Goal: Information Seeking & Learning: Learn about a topic

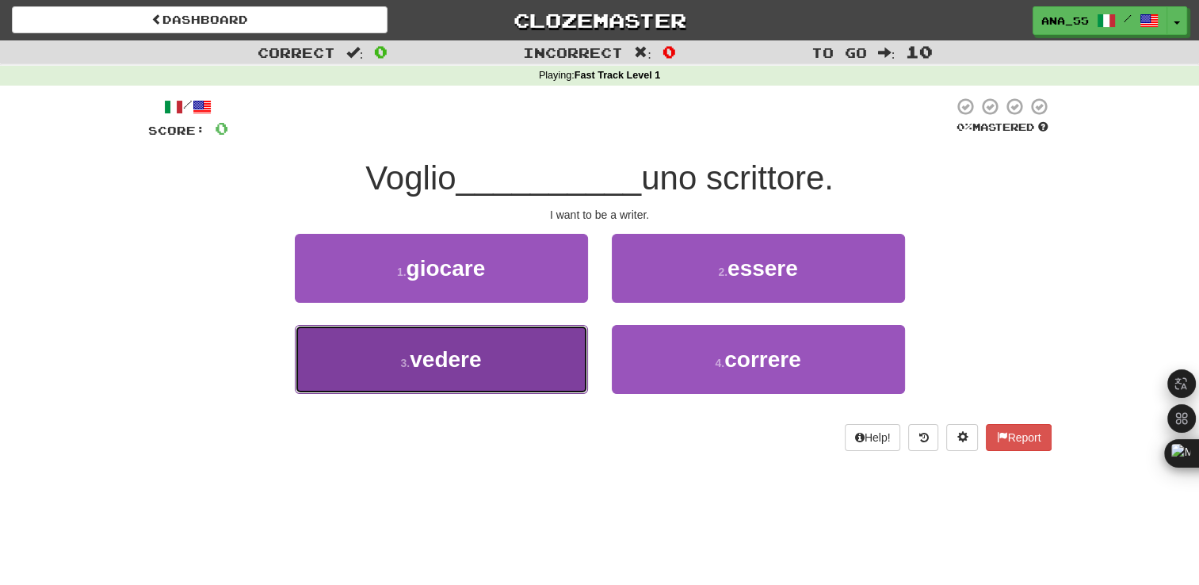
click at [507, 356] on button "3 . vedere" at bounding box center [441, 359] width 293 height 69
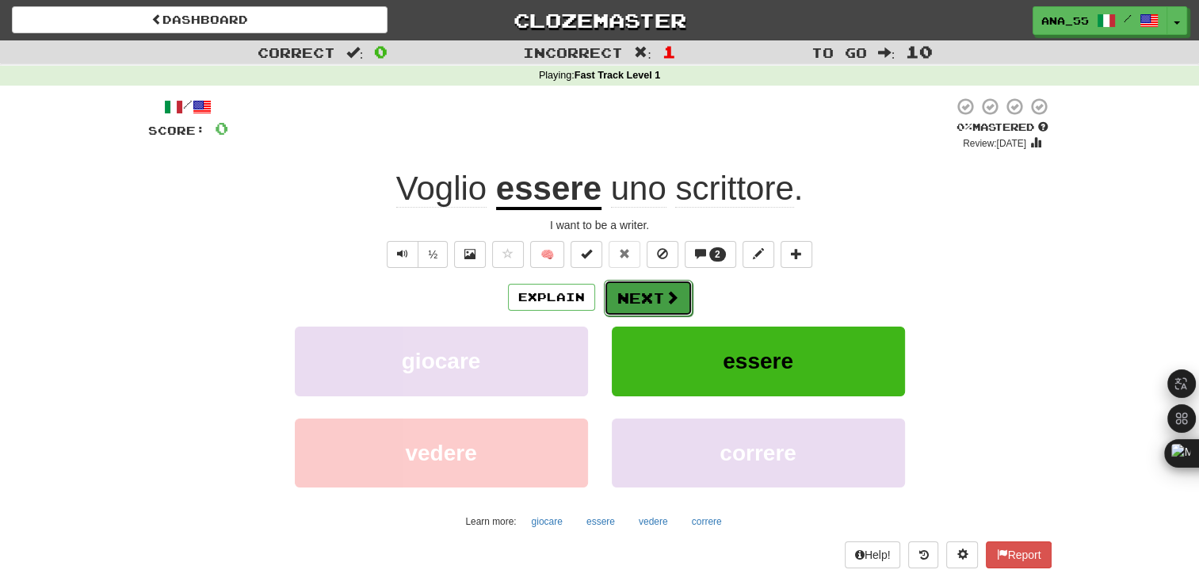
click at [662, 300] on button "Next" at bounding box center [648, 298] width 89 height 36
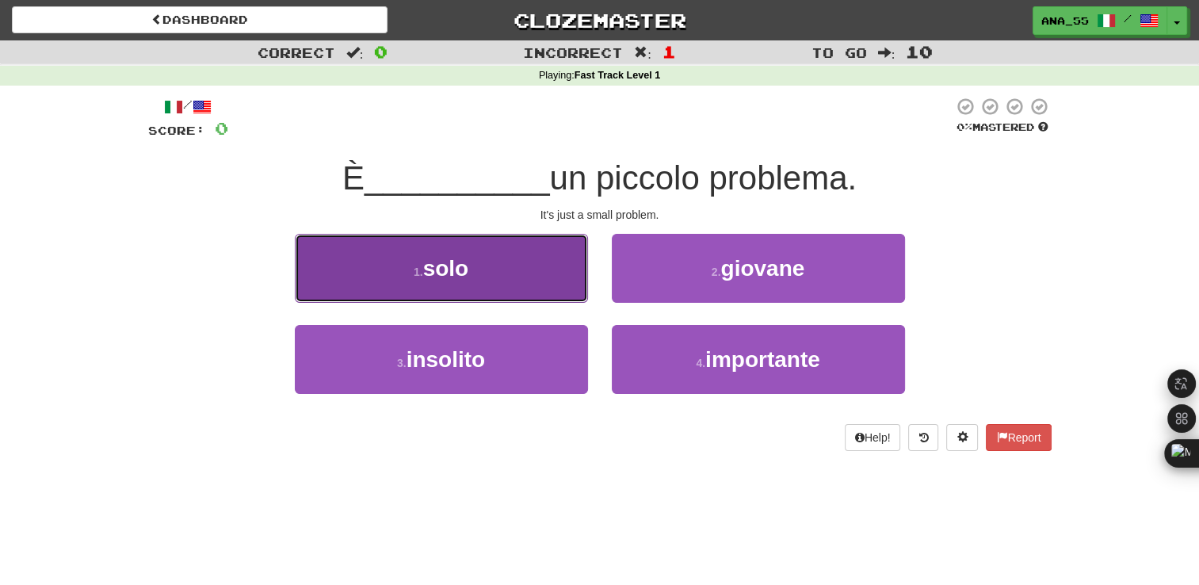
click at [558, 262] on button "1 . solo" at bounding box center [441, 268] width 293 height 69
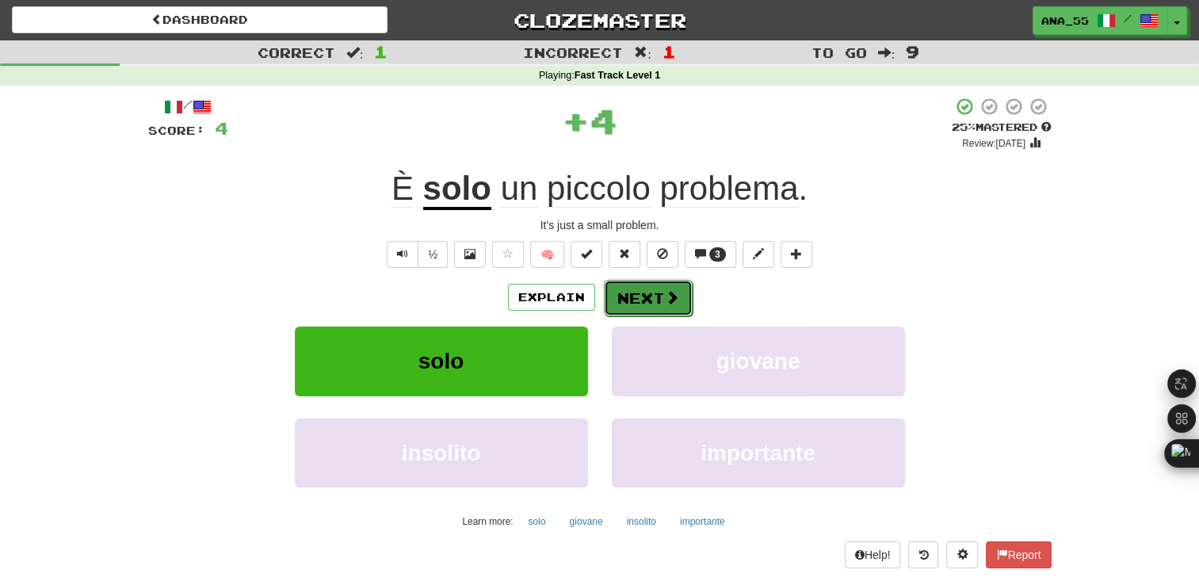
click at [656, 300] on button "Next" at bounding box center [648, 298] width 89 height 36
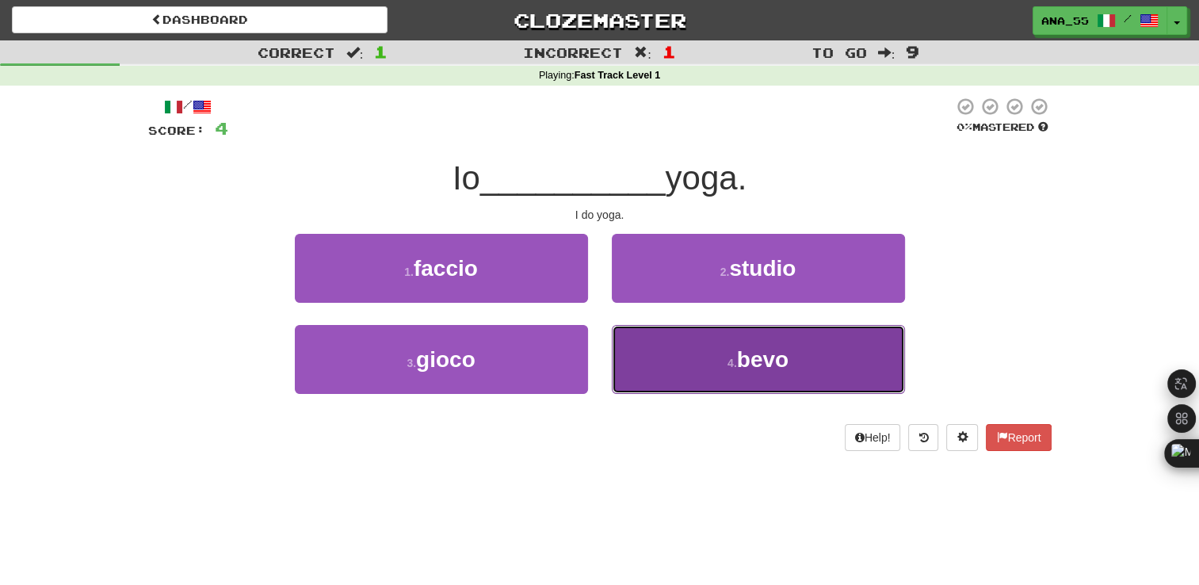
click at [736, 358] on small "4 ." at bounding box center [733, 363] width 10 height 13
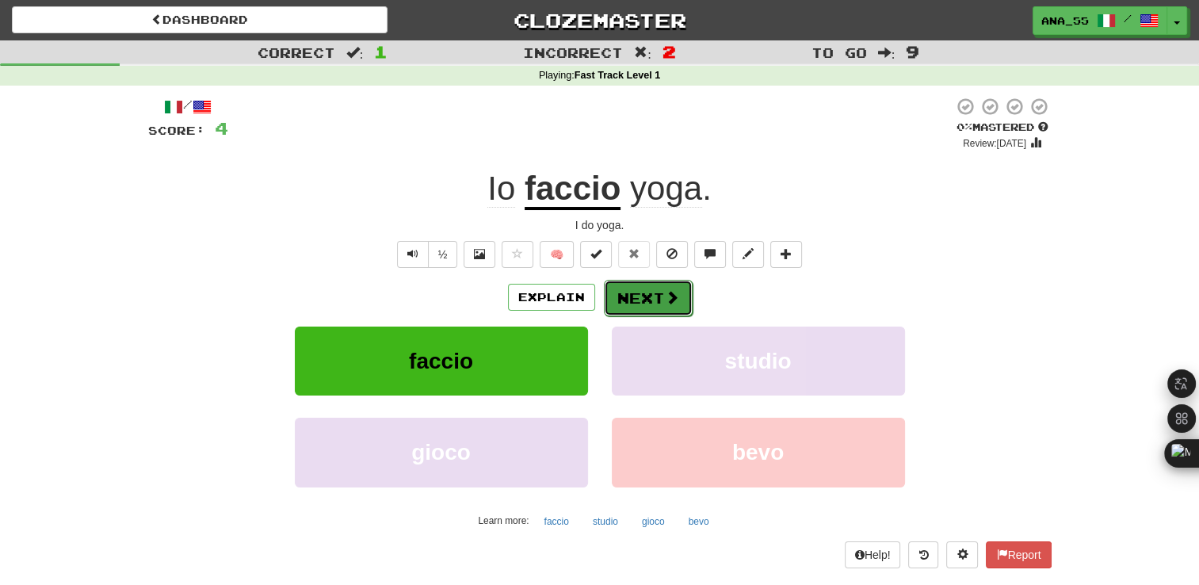
click at [637, 303] on button "Next" at bounding box center [648, 298] width 89 height 36
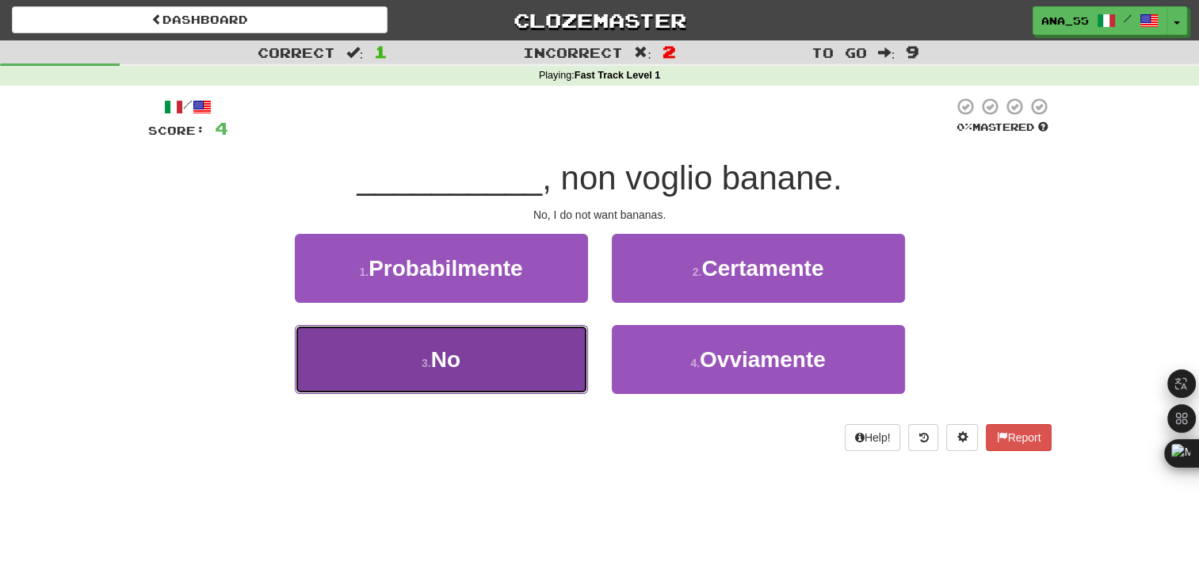
click at [521, 368] on button "3 . No" at bounding box center [441, 359] width 293 height 69
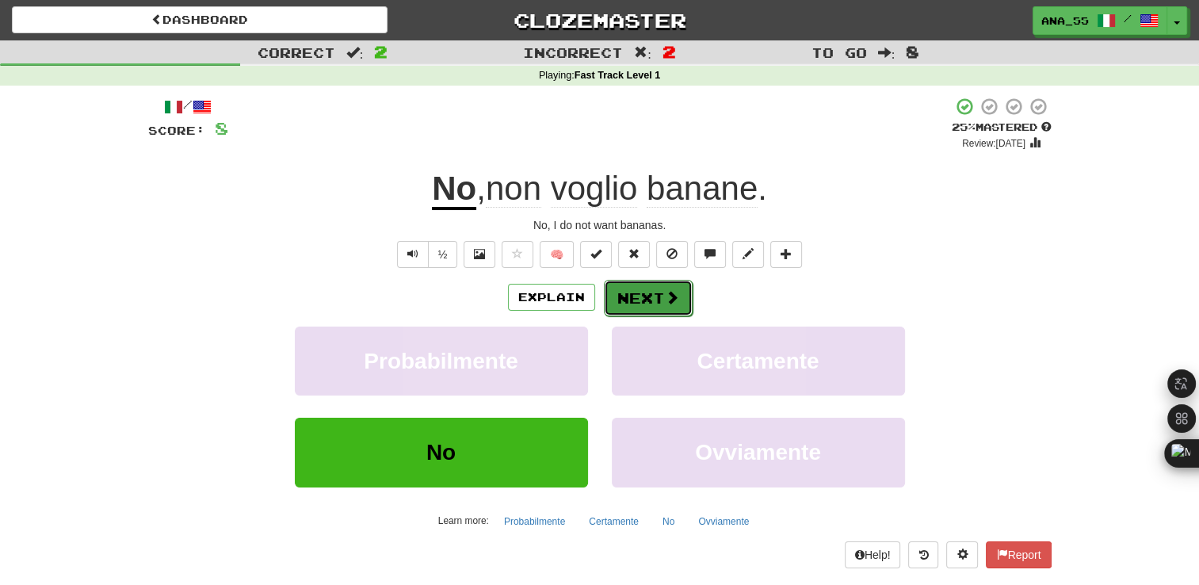
click at [686, 284] on button "Next" at bounding box center [648, 298] width 89 height 36
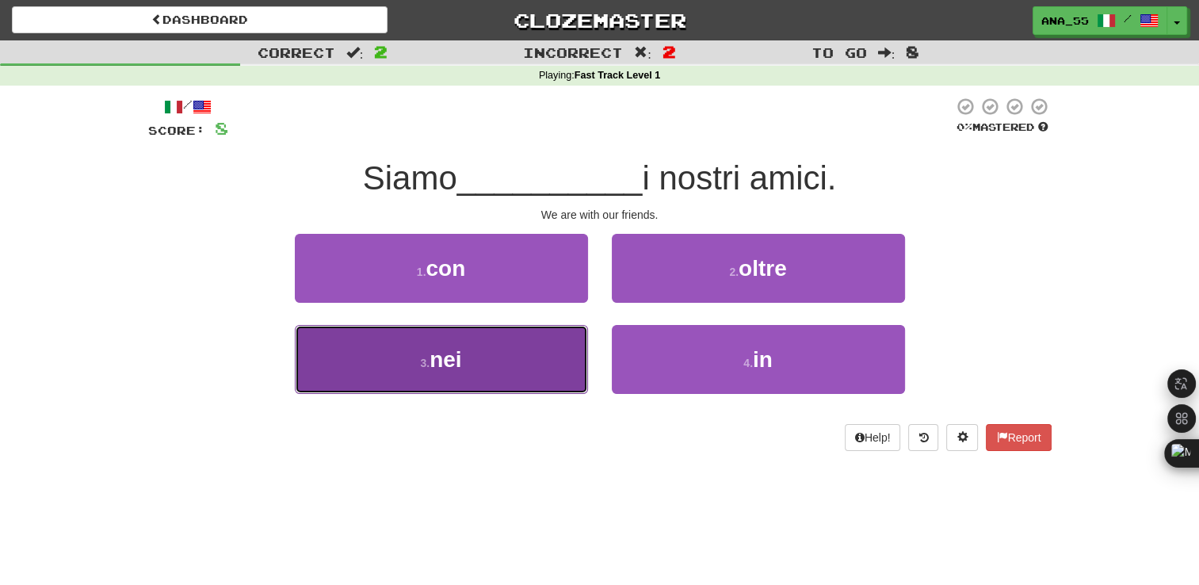
click at [507, 372] on button "3 . nei" at bounding box center [441, 359] width 293 height 69
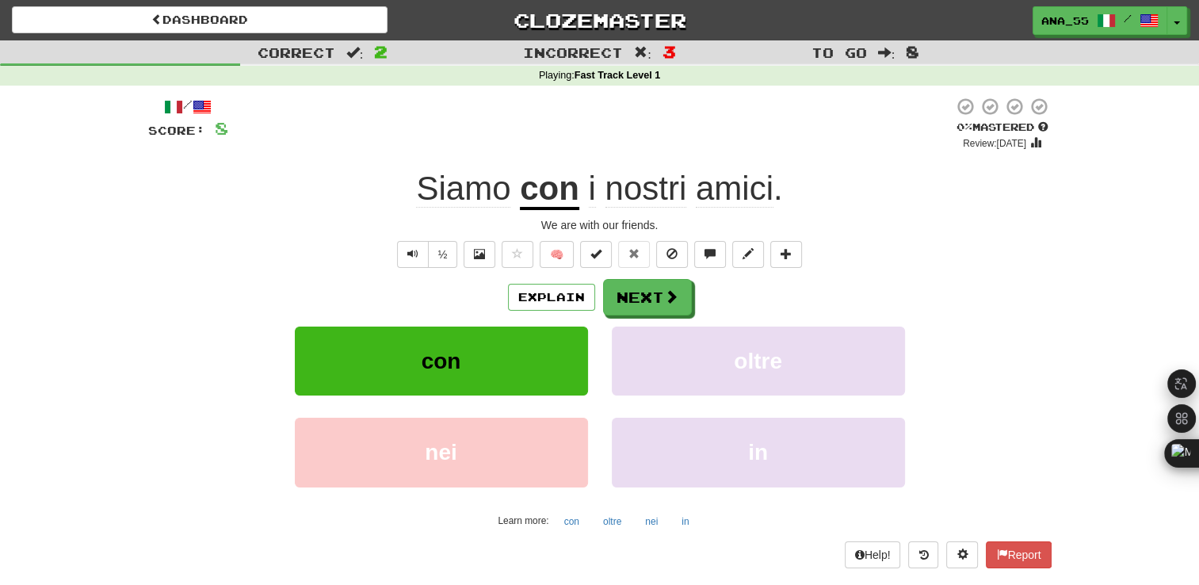
click at [690, 298] on div "Explain Next" at bounding box center [600, 297] width 904 height 36
click at [644, 293] on button "Next" at bounding box center [648, 298] width 89 height 36
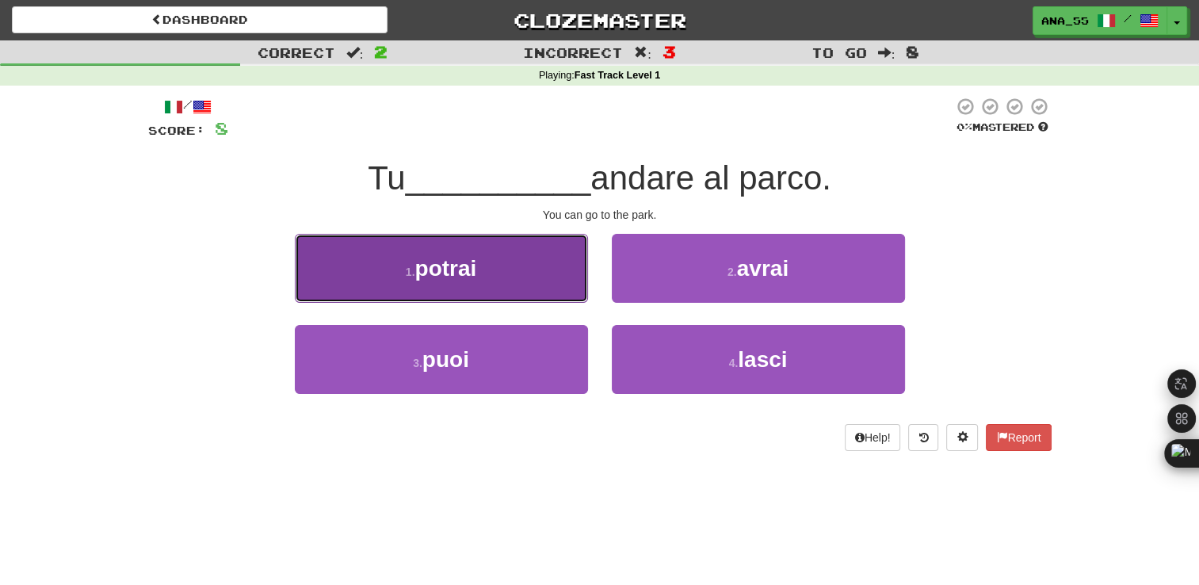
click at [503, 271] on button "1 . potrai" at bounding box center [441, 268] width 293 height 69
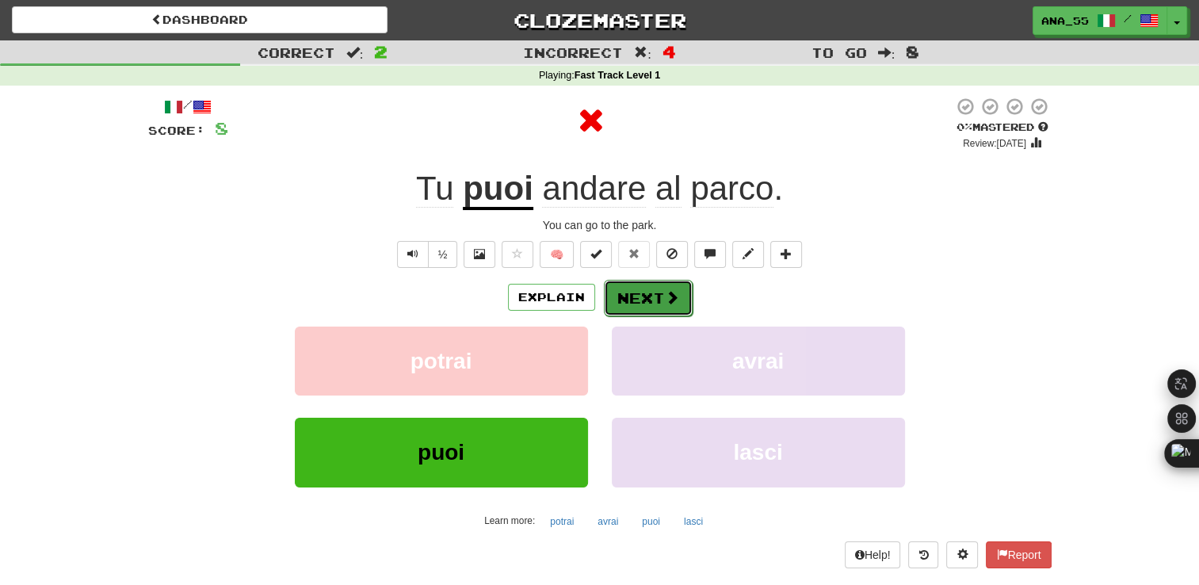
click at [631, 298] on button "Next" at bounding box center [648, 298] width 89 height 36
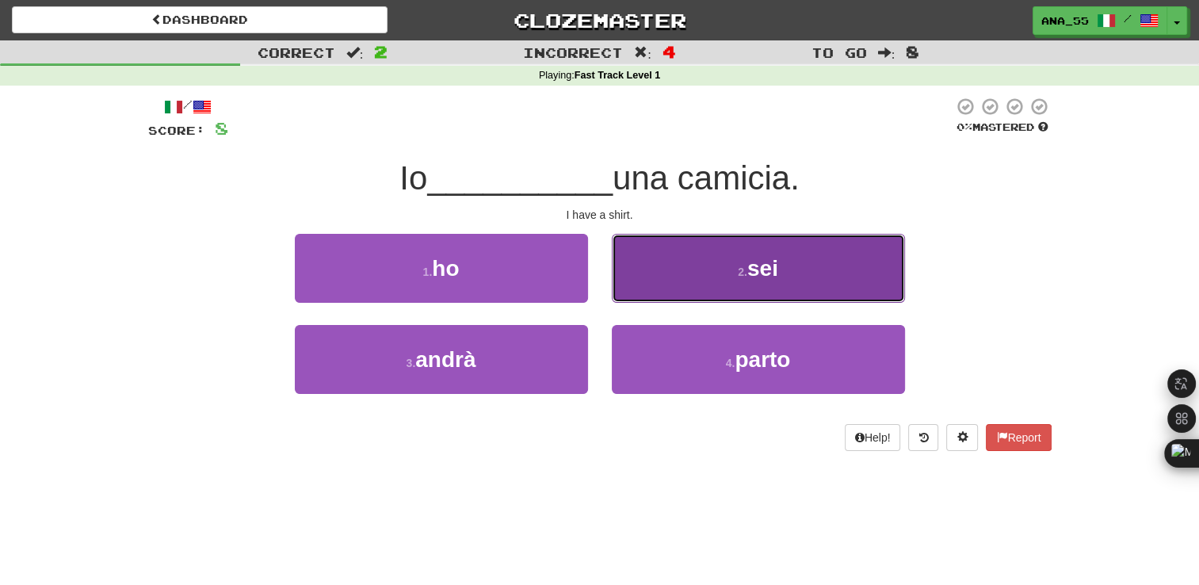
click at [718, 295] on button "2 . sei" at bounding box center [758, 268] width 293 height 69
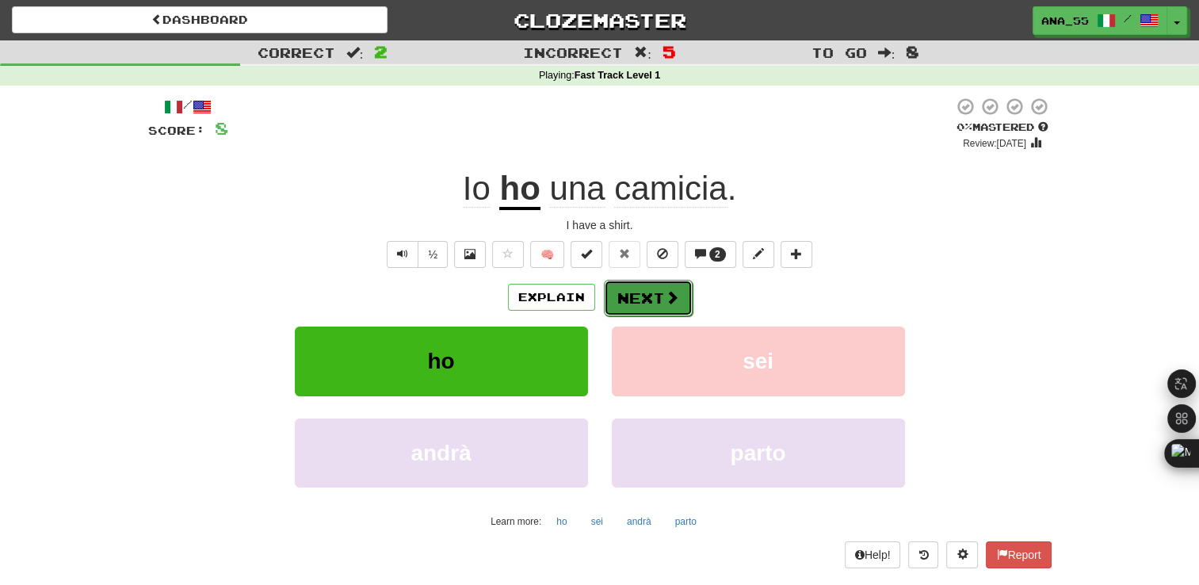
click at [634, 293] on button "Next" at bounding box center [648, 298] width 89 height 36
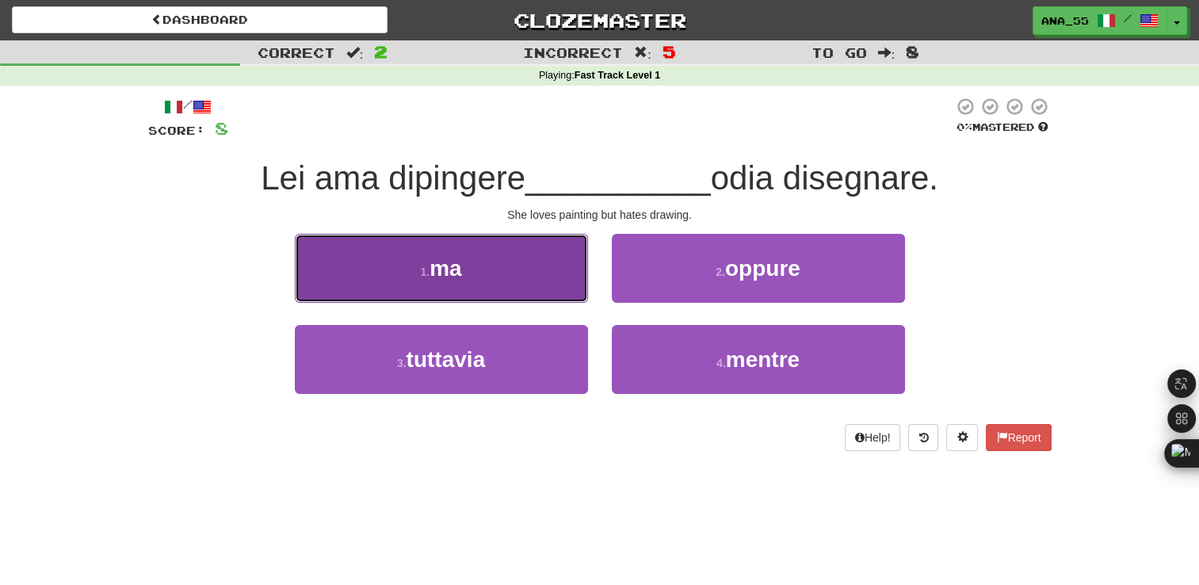
click at [504, 249] on button "1 . ma" at bounding box center [441, 268] width 293 height 69
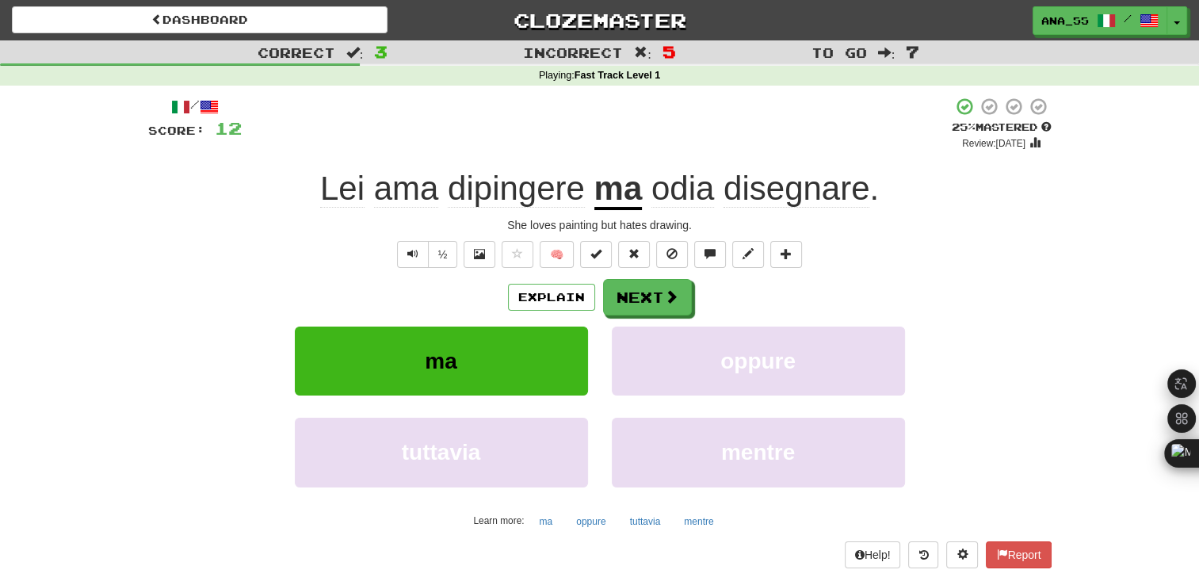
click at [661, 318] on div "Explain Next ma oppure tuttavia mentre Learn more: ma oppure tuttavia mentre" at bounding box center [600, 406] width 904 height 254
click at [653, 304] on button "Next" at bounding box center [648, 298] width 89 height 36
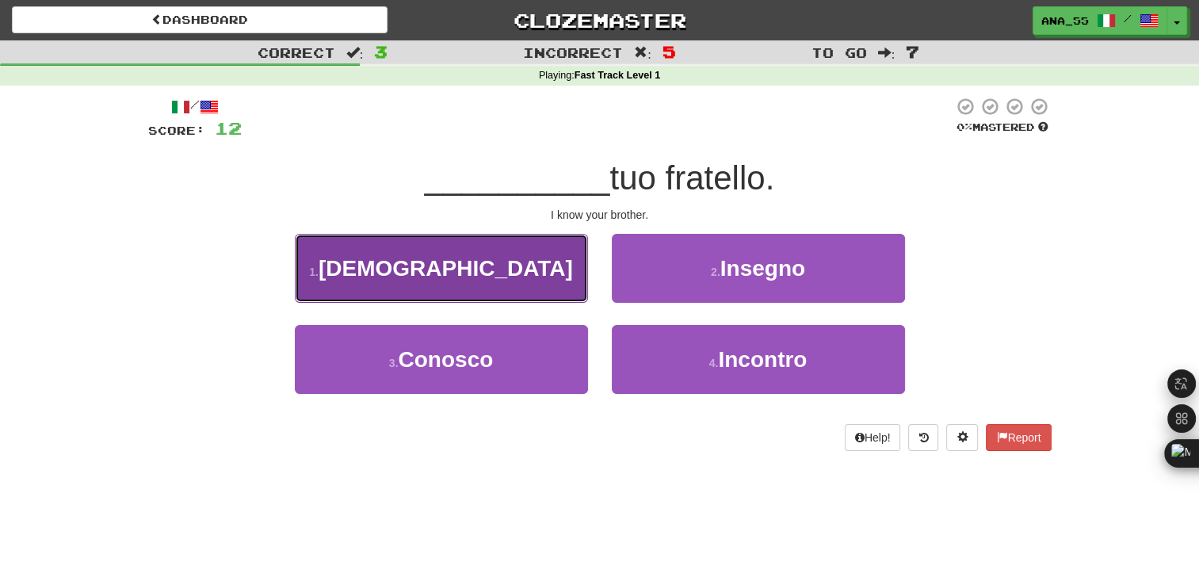
click at [556, 281] on button "1 . Vedo" at bounding box center [441, 268] width 293 height 69
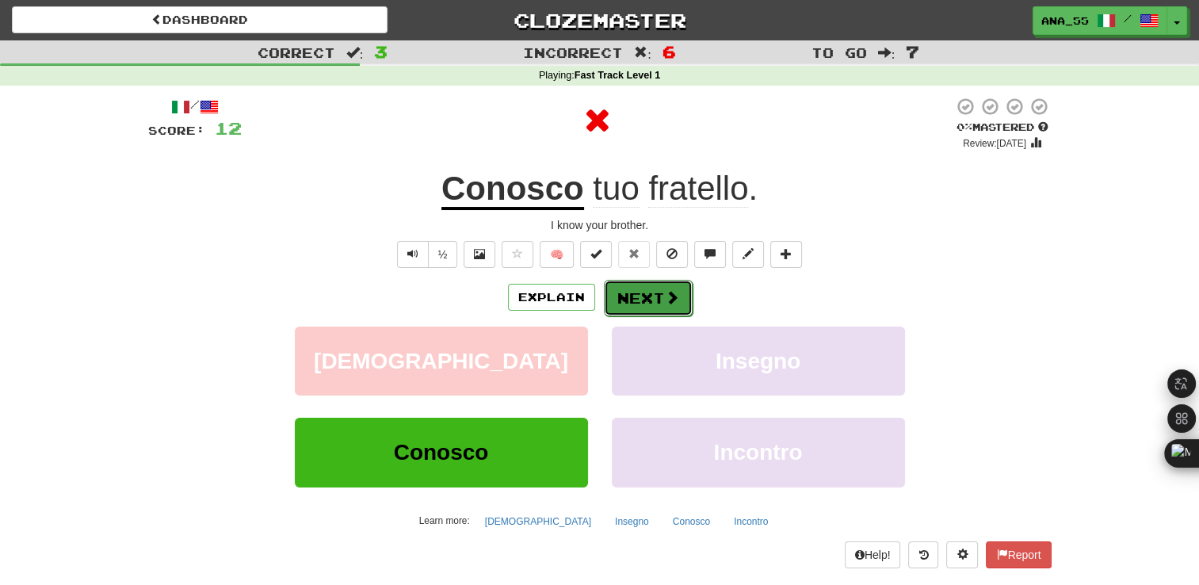
click at [669, 297] on span at bounding box center [672, 297] width 14 height 14
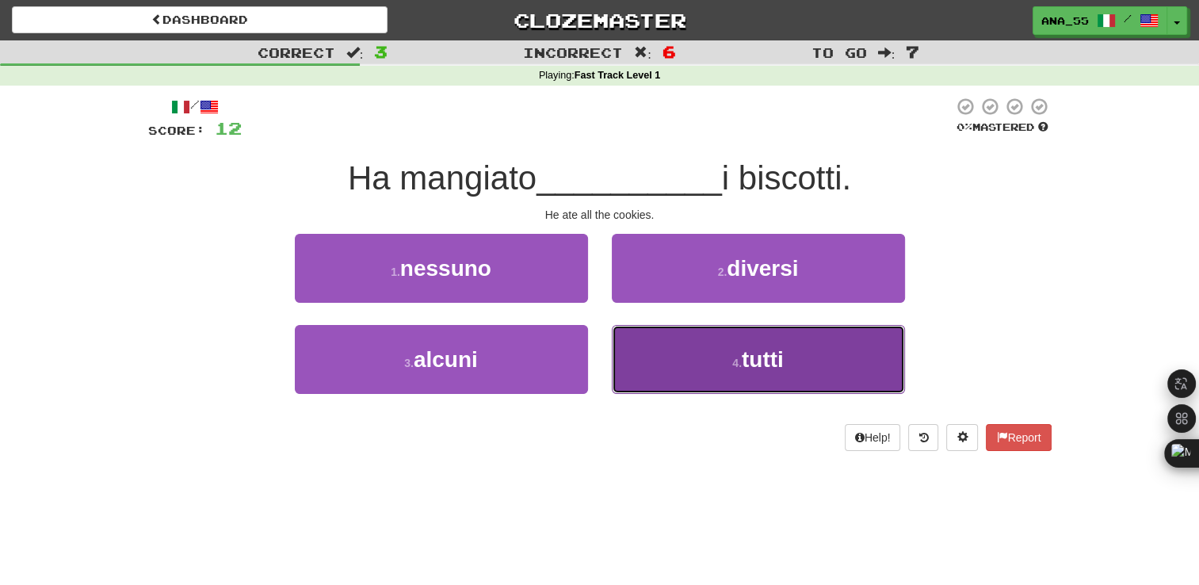
click at [710, 362] on button "4 . tutti" at bounding box center [758, 359] width 293 height 69
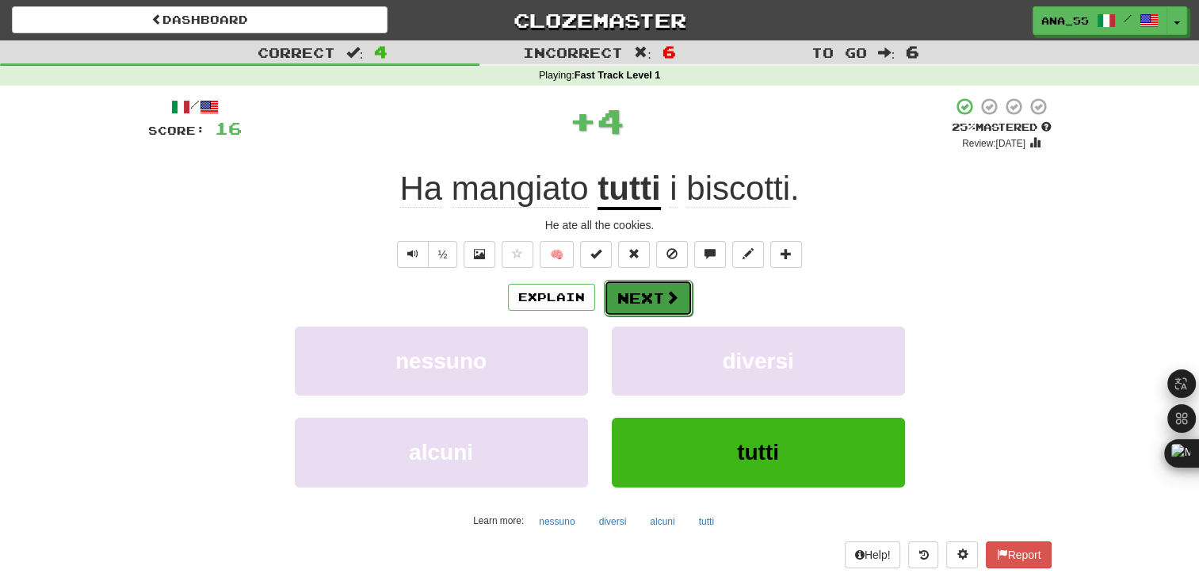
click at [652, 281] on button "Next" at bounding box center [648, 298] width 89 height 36
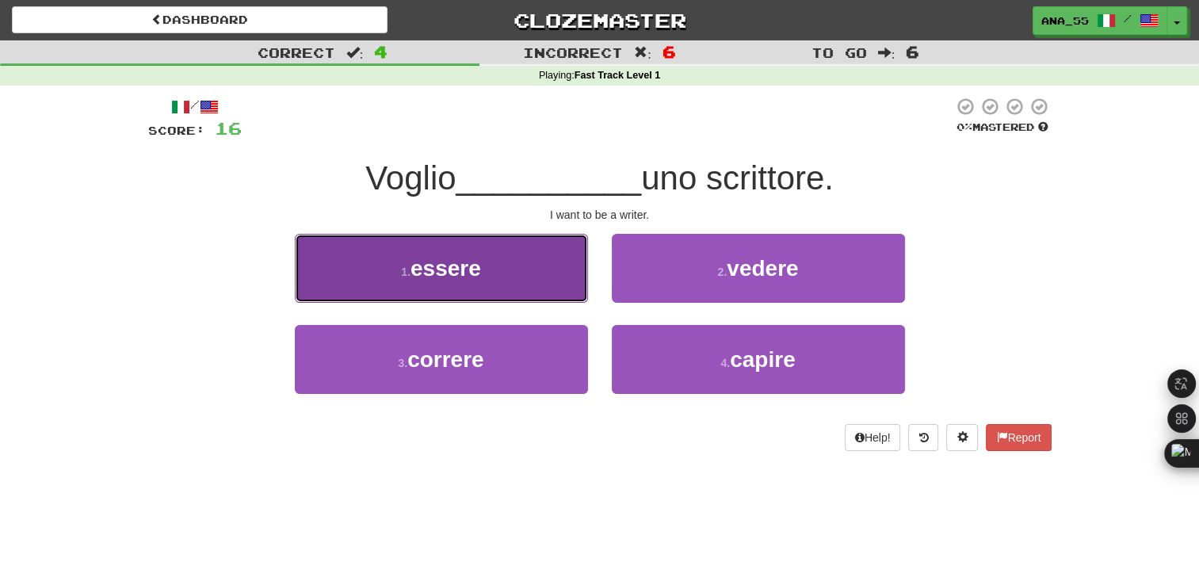
click at [542, 287] on button "1 . essere" at bounding box center [441, 268] width 293 height 69
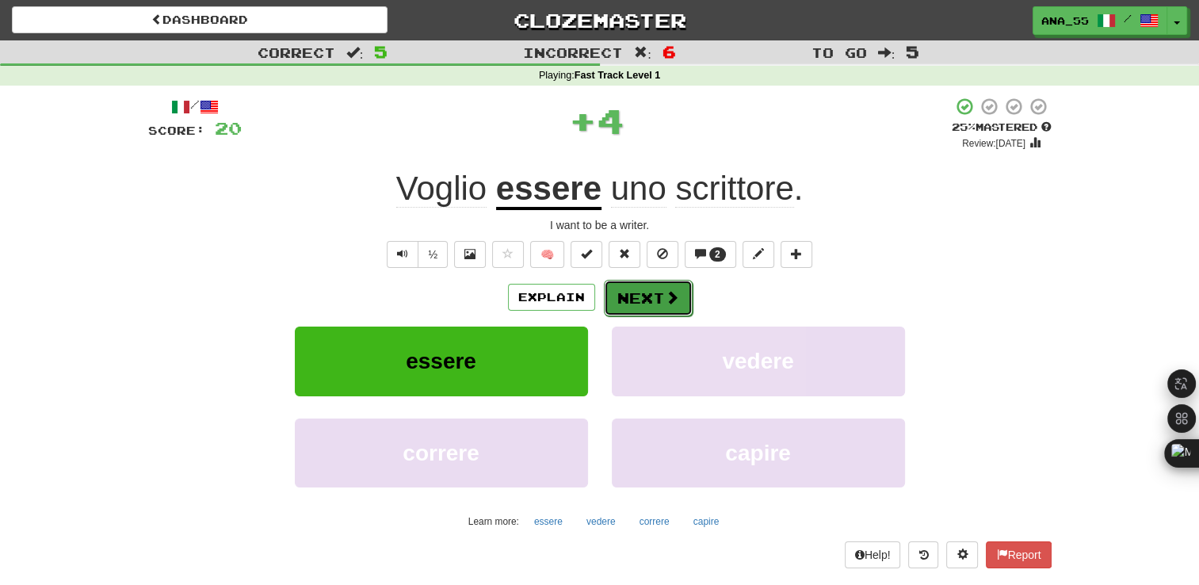
click at [654, 295] on button "Next" at bounding box center [648, 298] width 89 height 36
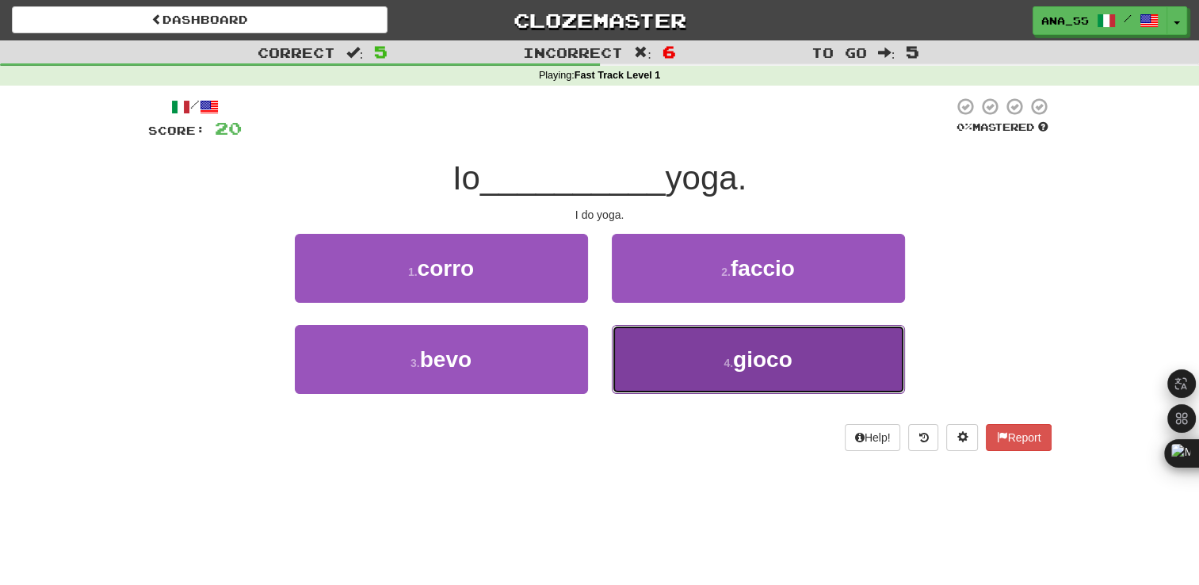
click at [680, 379] on button "4 . gioco" at bounding box center [758, 359] width 293 height 69
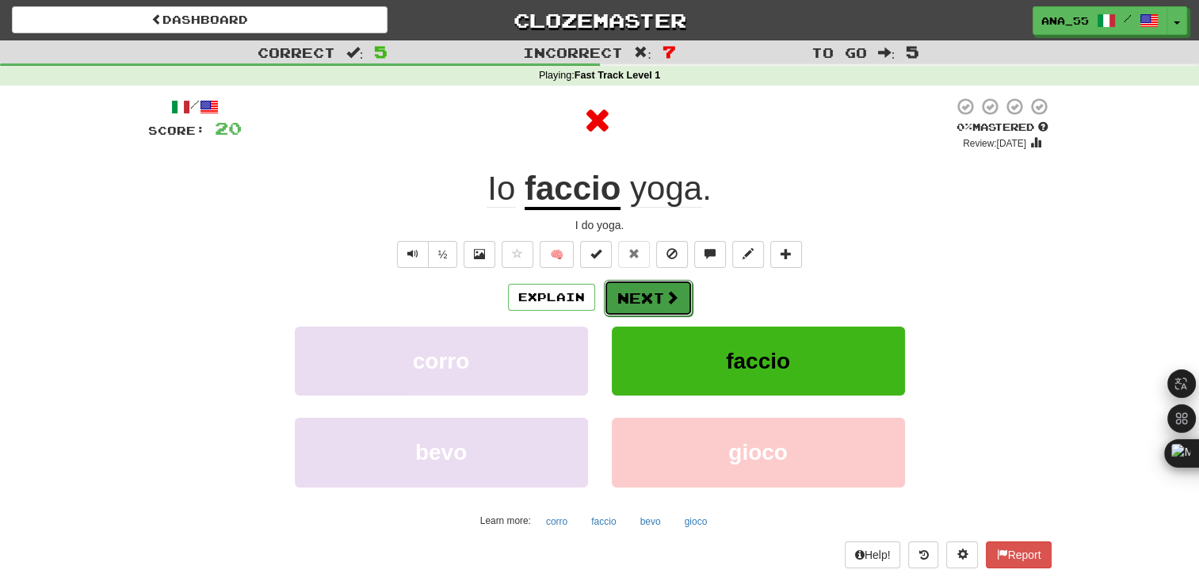
click at [631, 303] on button "Next" at bounding box center [648, 298] width 89 height 36
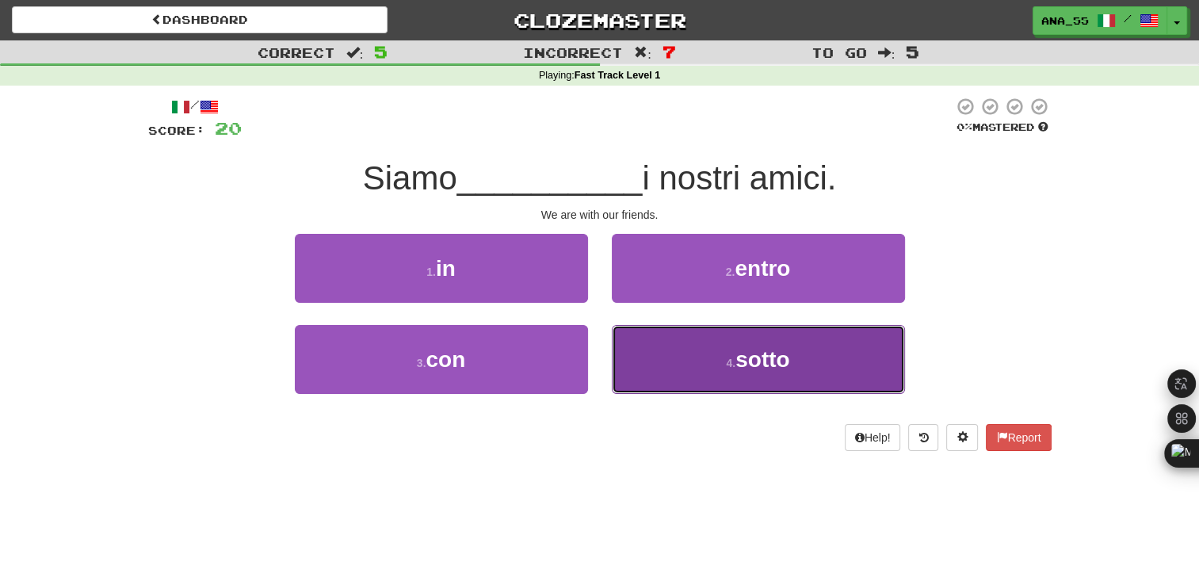
click at [679, 373] on button "4 . sotto" at bounding box center [758, 359] width 293 height 69
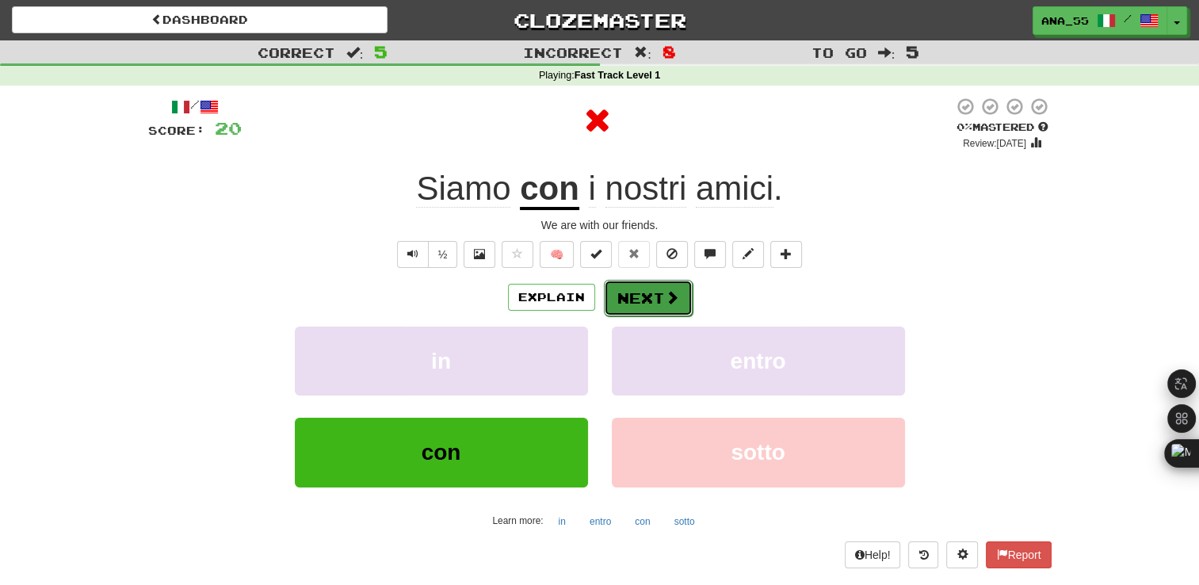
click at [650, 309] on button "Next" at bounding box center [648, 298] width 89 height 36
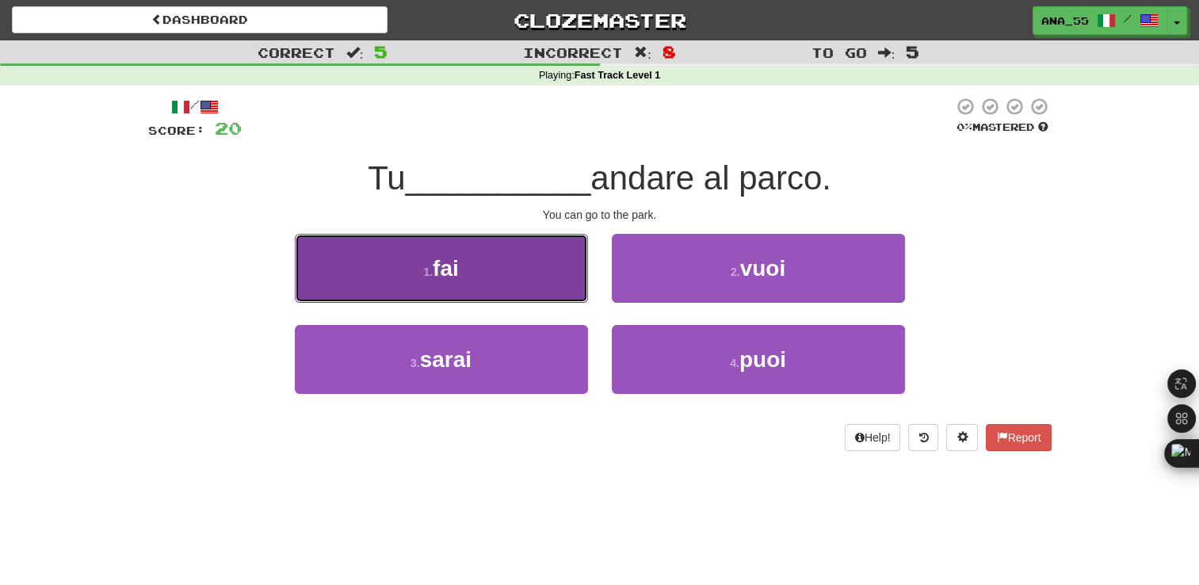
click at [508, 276] on button "1 . fai" at bounding box center [441, 268] width 293 height 69
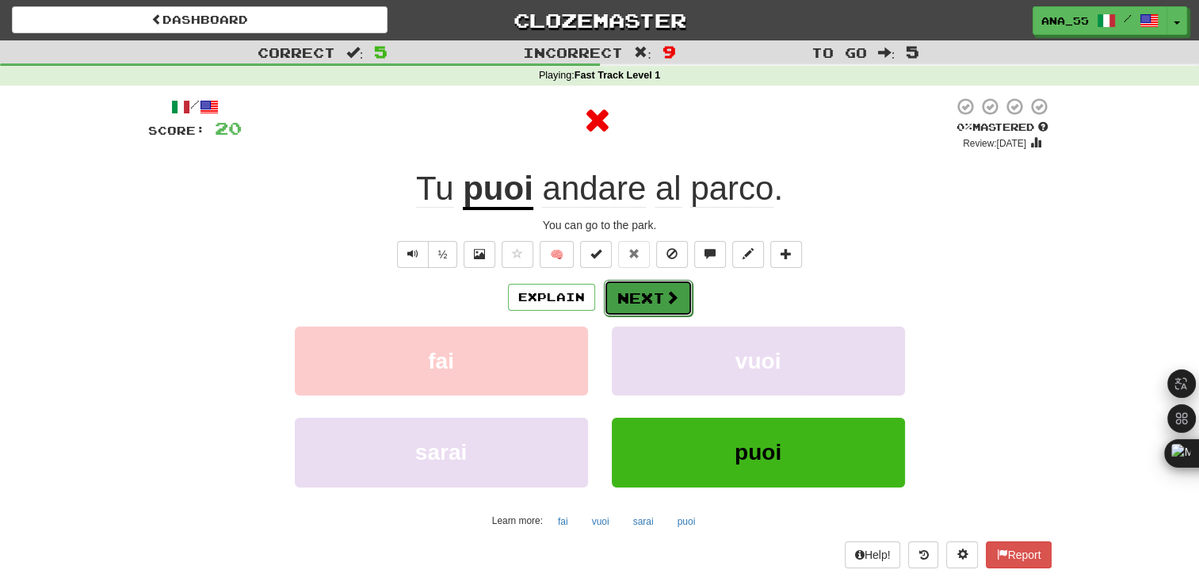
click at [689, 306] on button "Next" at bounding box center [648, 298] width 89 height 36
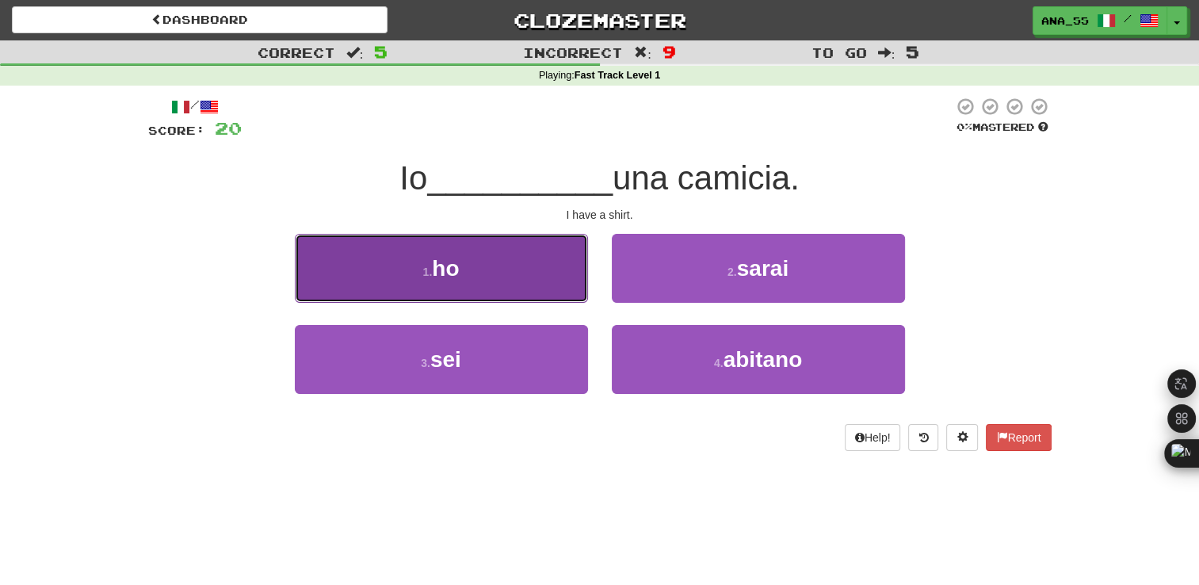
click at [545, 281] on button "1 . ho" at bounding box center [441, 268] width 293 height 69
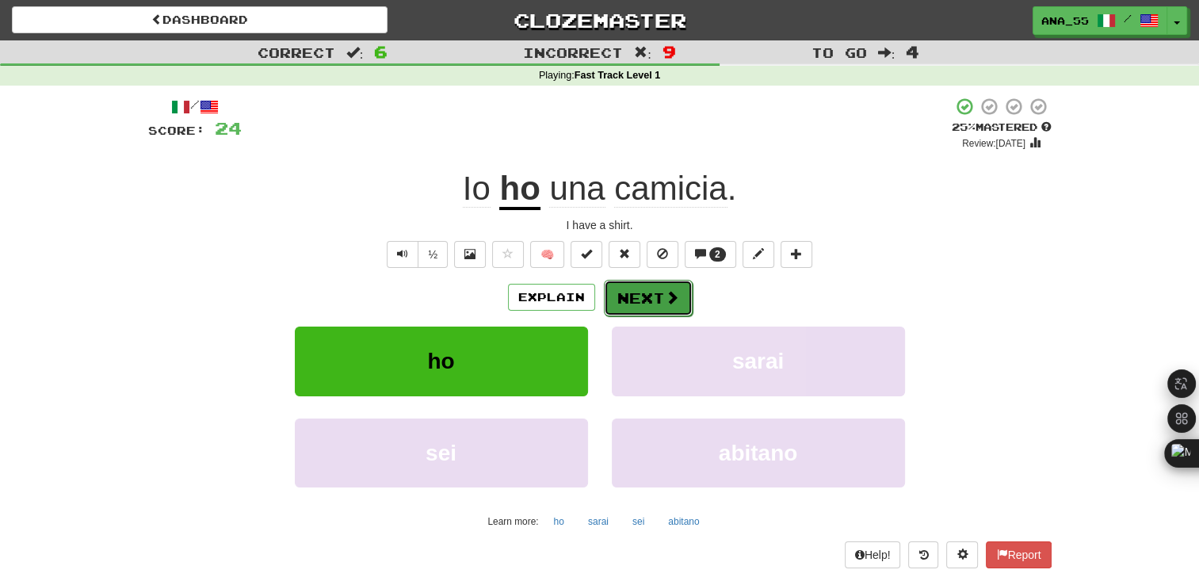
click at [653, 295] on button "Next" at bounding box center [648, 298] width 89 height 36
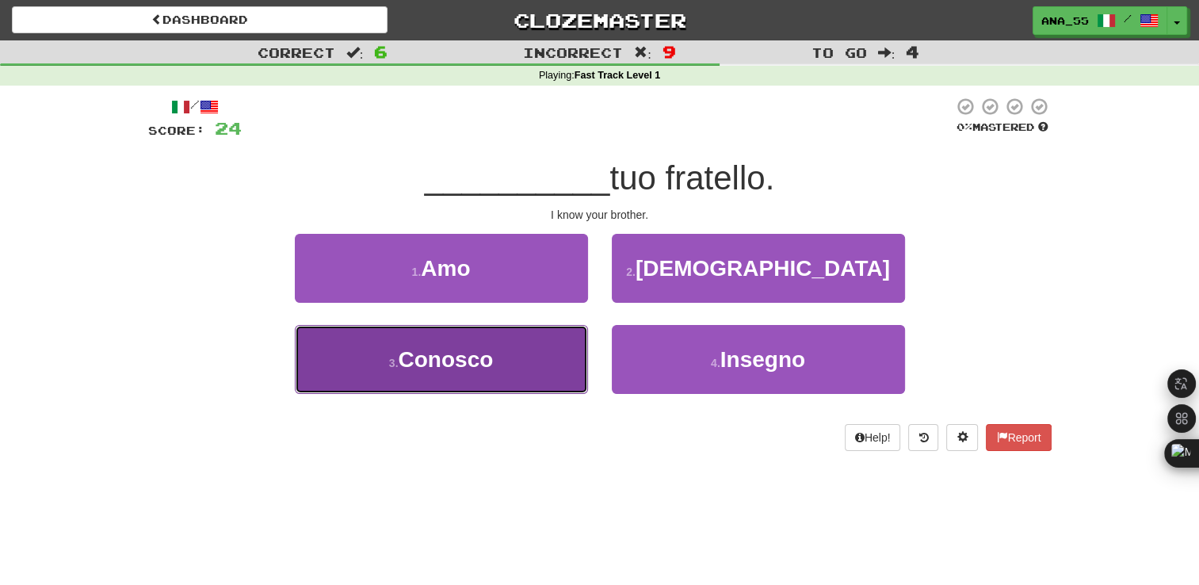
click at [526, 364] on button "3 . Conosco" at bounding box center [441, 359] width 293 height 69
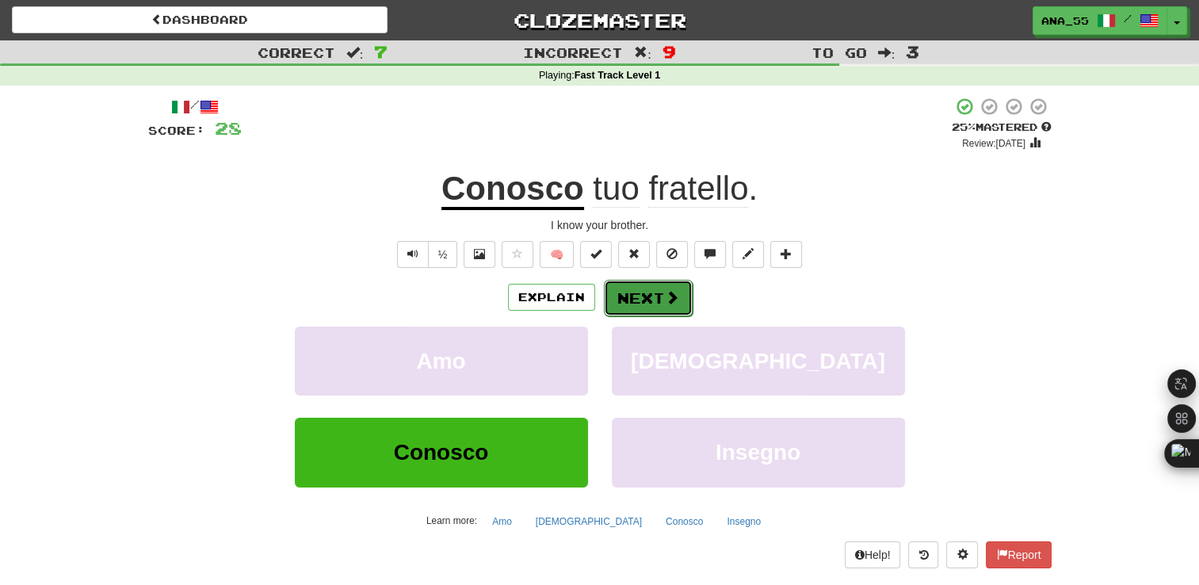
click at [642, 304] on button "Next" at bounding box center [648, 298] width 89 height 36
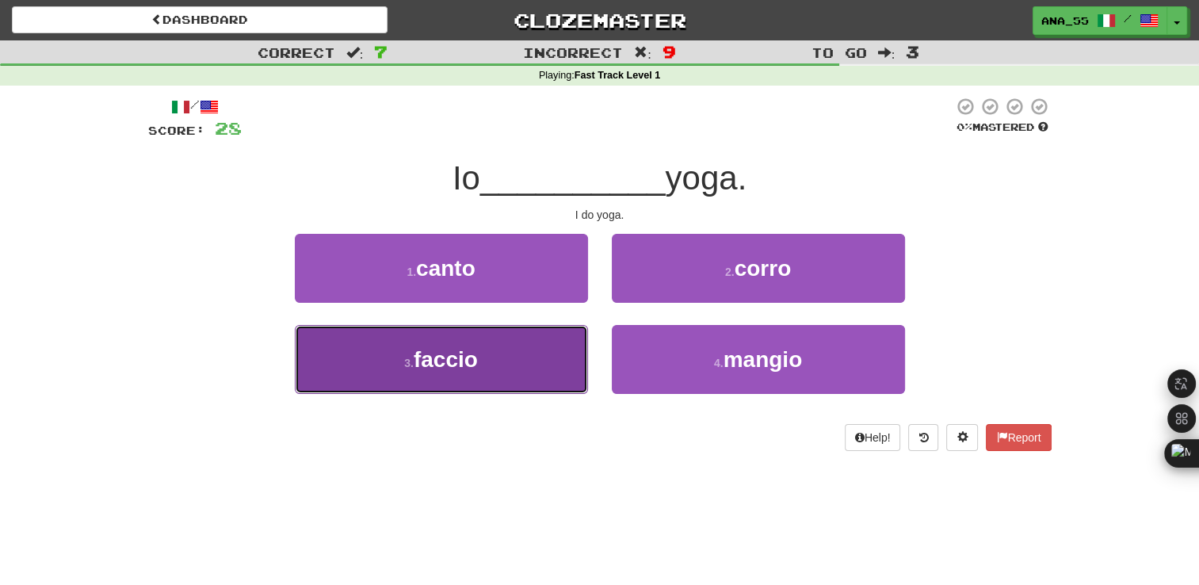
click at [523, 354] on button "3 . faccio" at bounding box center [441, 359] width 293 height 69
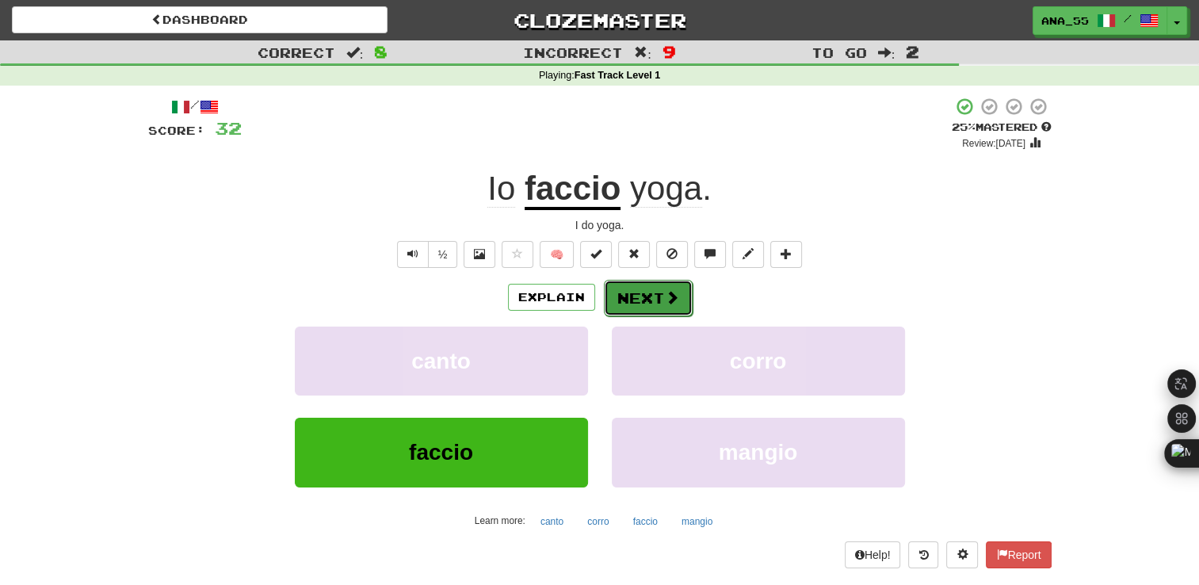
click at [666, 296] on span at bounding box center [672, 297] width 14 height 14
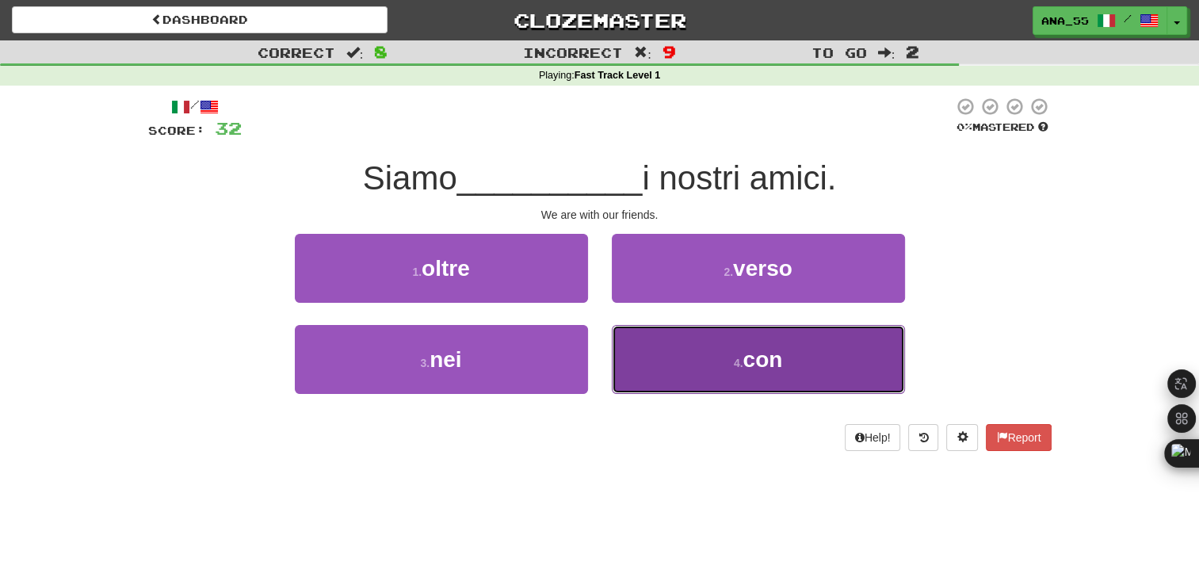
click at [774, 357] on span "con" at bounding box center [763, 359] width 40 height 25
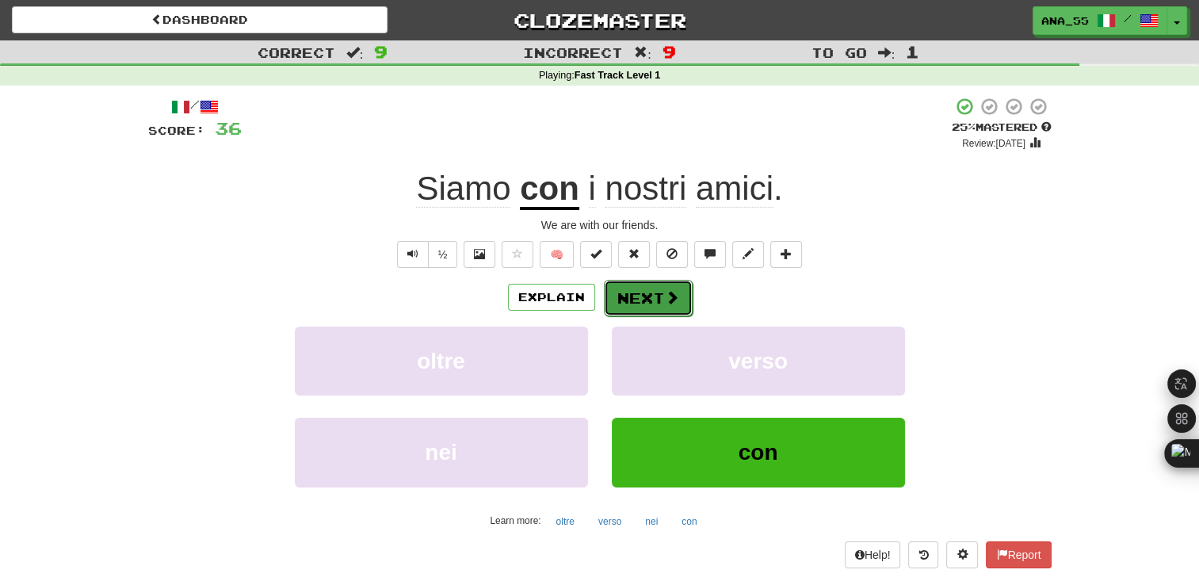
click at [647, 306] on button "Next" at bounding box center [648, 298] width 89 height 36
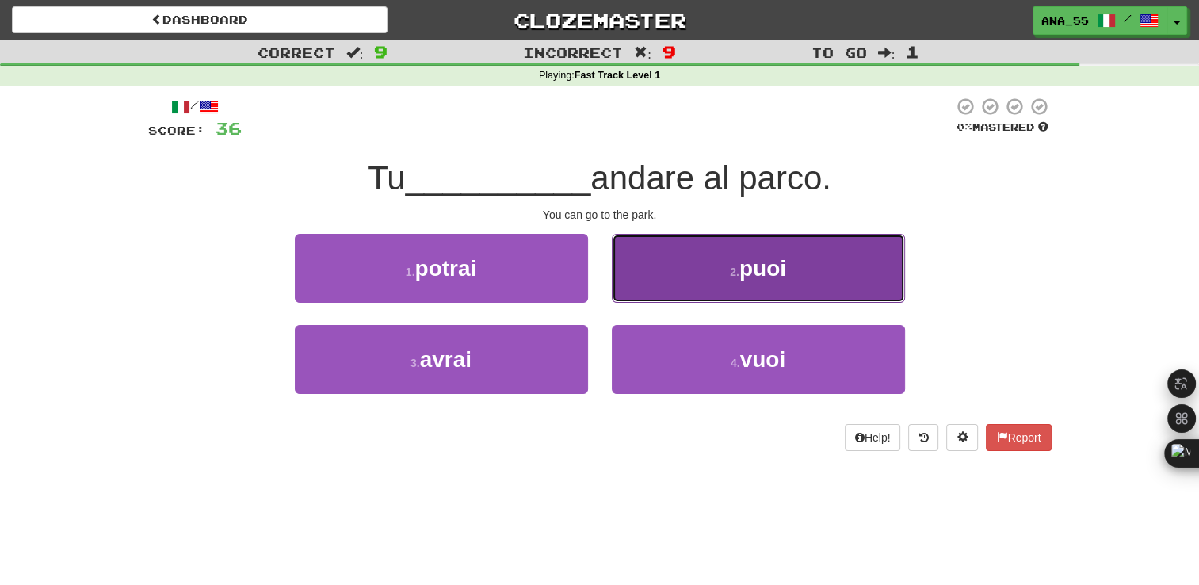
click at [709, 262] on button "2 . puoi" at bounding box center [758, 268] width 293 height 69
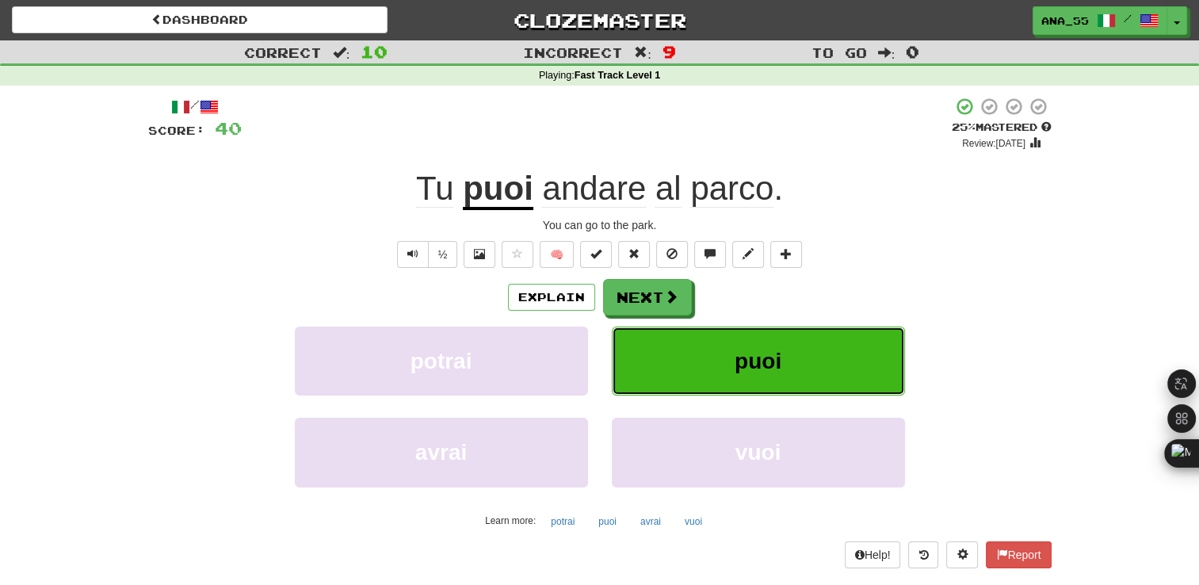
click at [834, 356] on button "puoi" at bounding box center [758, 361] width 293 height 69
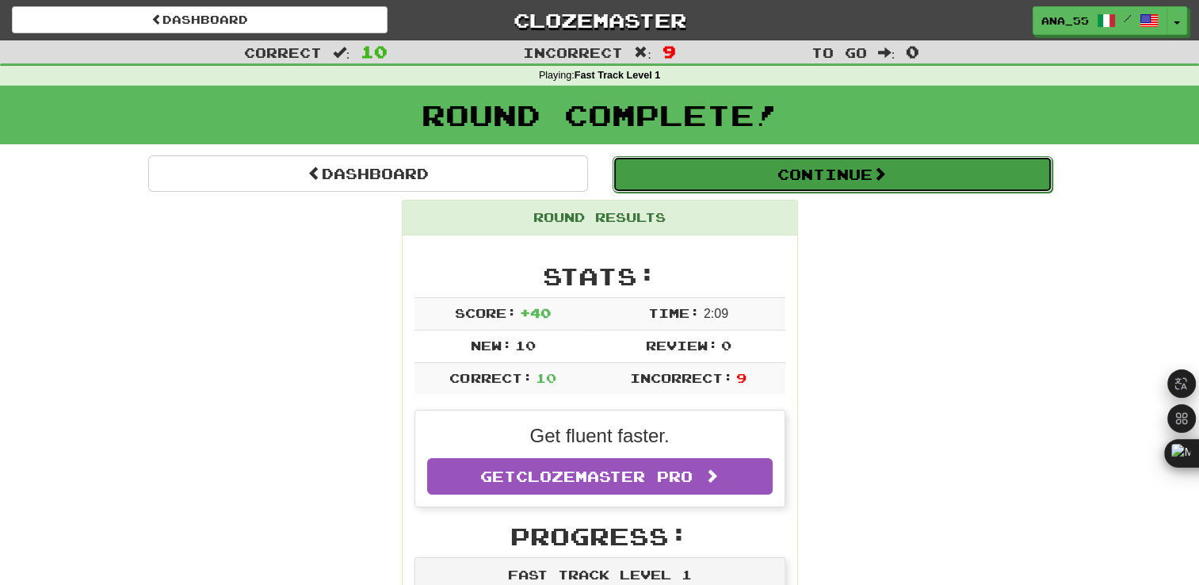
click at [766, 174] on button "Continue" at bounding box center [833, 174] width 440 height 36
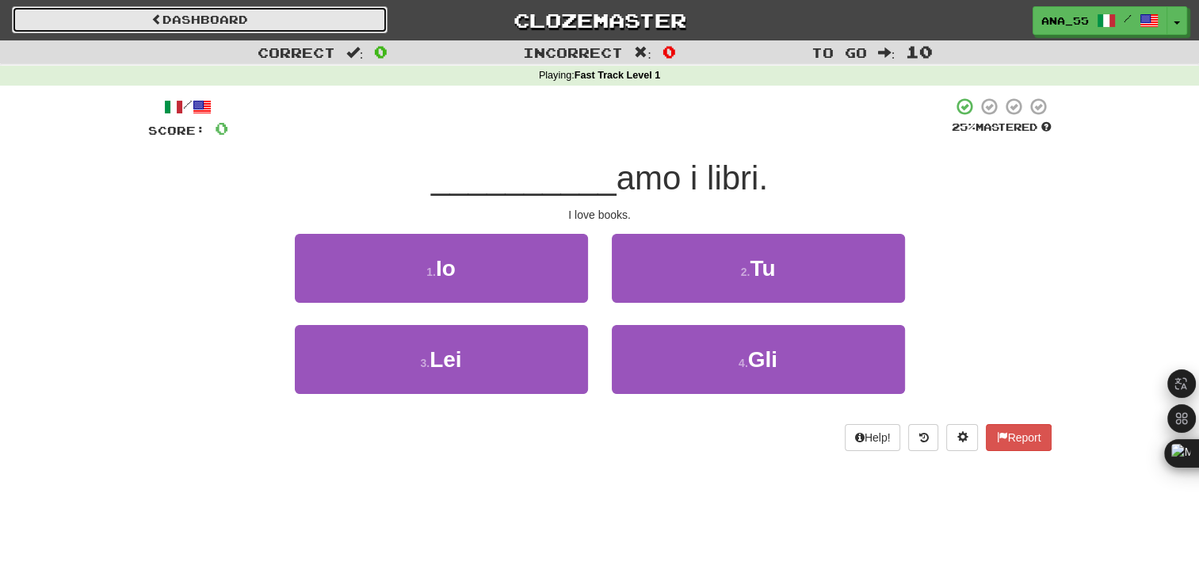
click at [256, 8] on link "Dashboard" at bounding box center [200, 19] width 376 height 27
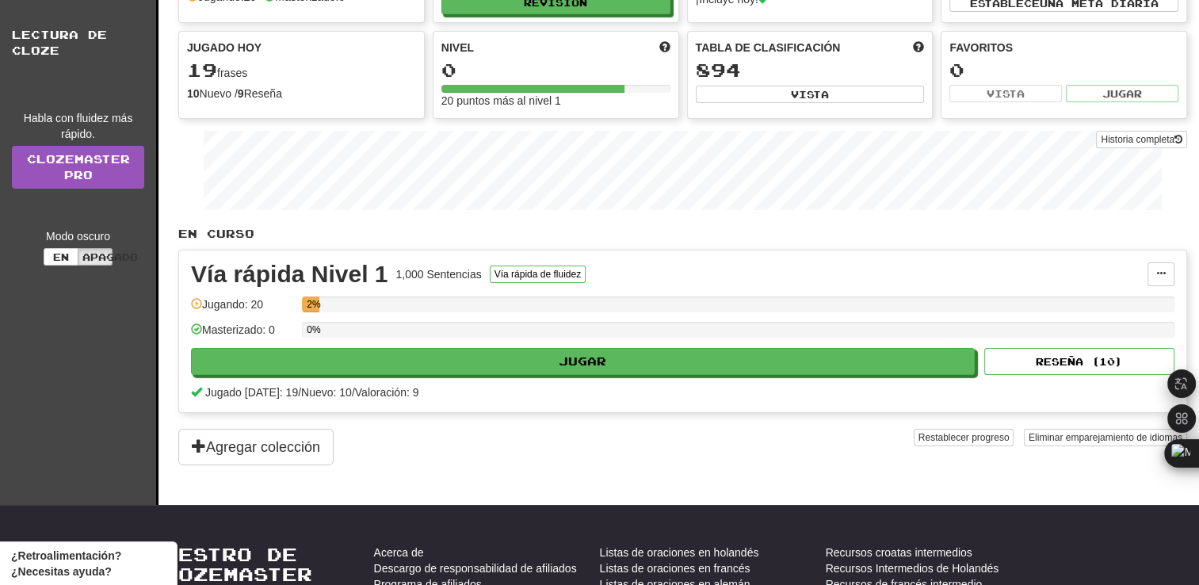
scroll to position [146, 0]
